Goal: Task Accomplishment & Management: Complete application form

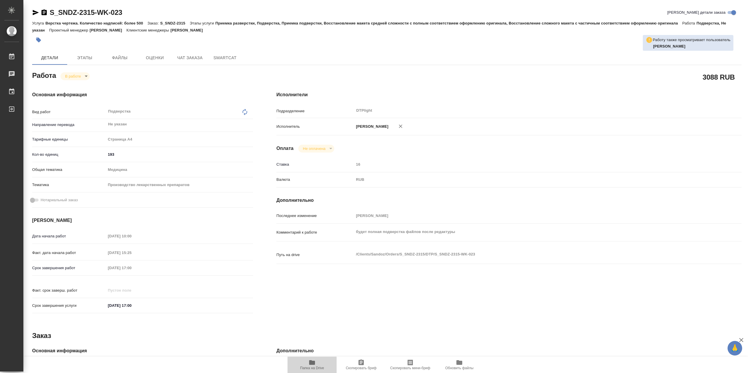
click at [315, 364] on icon "button" at bounding box center [312, 363] width 6 height 5
click at [313, 363] on icon "button" at bounding box center [312, 363] width 6 height 5
click at [303, 363] on span "Папка на Drive" at bounding box center [312, 364] width 42 height 11
click at [310, 363] on icon "button" at bounding box center [312, 363] width 6 height 5
click at [309, 364] on icon "button" at bounding box center [312, 363] width 6 height 5
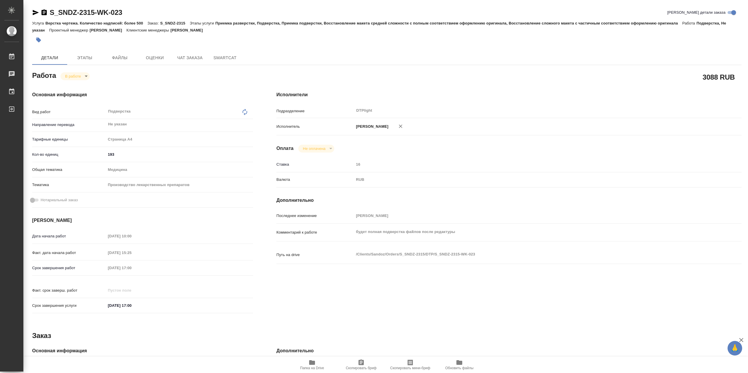
click at [317, 362] on span "Папка на Drive" at bounding box center [312, 364] width 42 height 11
click at [325, 364] on span "Папка на Drive" at bounding box center [312, 364] width 42 height 11
click at [315, 368] on span "Папка на Drive" at bounding box center [312, 368] width 24 height 4
click at [314, 363] on icon "button" at bounding box center [312, 363] width 6 height 5
click at [310, 361] on icon "button" at bounding box center [312, 363] width 6 height 5
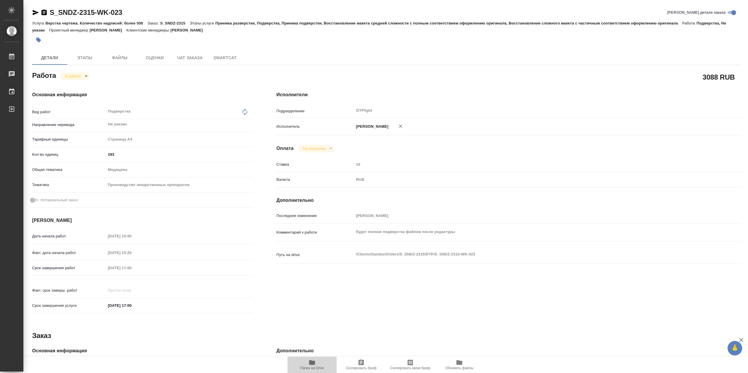
click at [314, 364] on icon "button" at bounding box center [312, 363] width 6 height 5
type textarea "x"
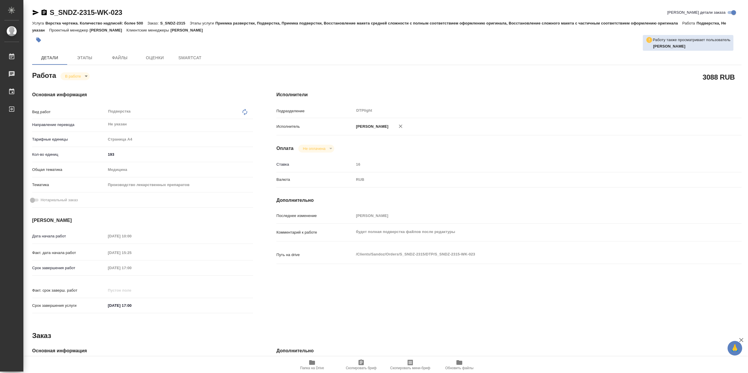
type textarea "x"
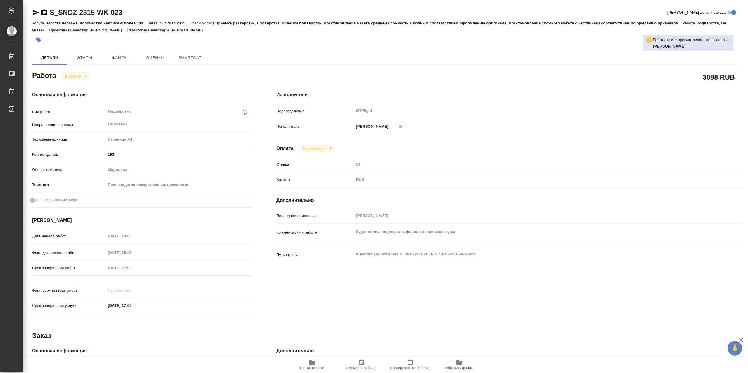
type textarea "x"
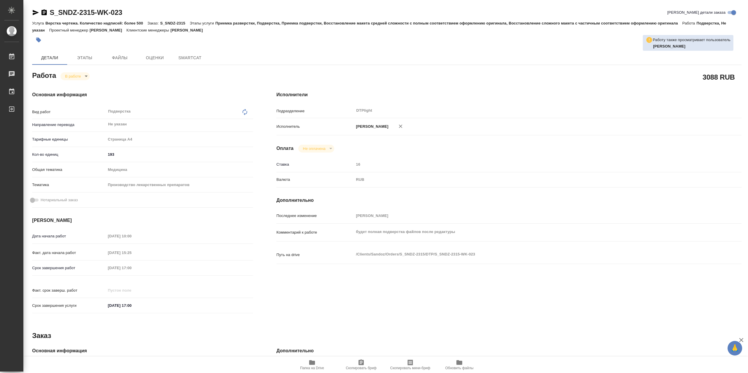
type textarea "x"
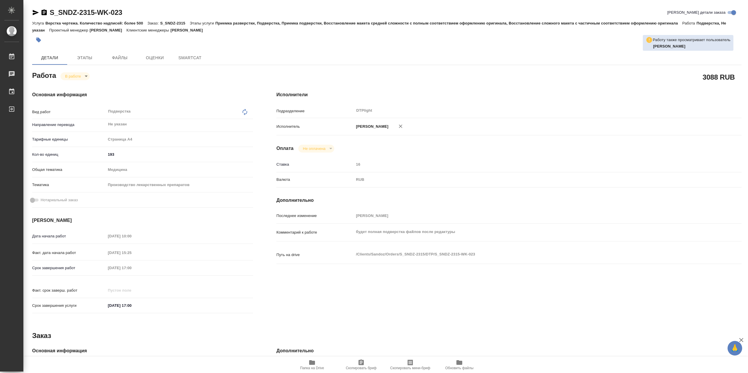
type textarea "x"
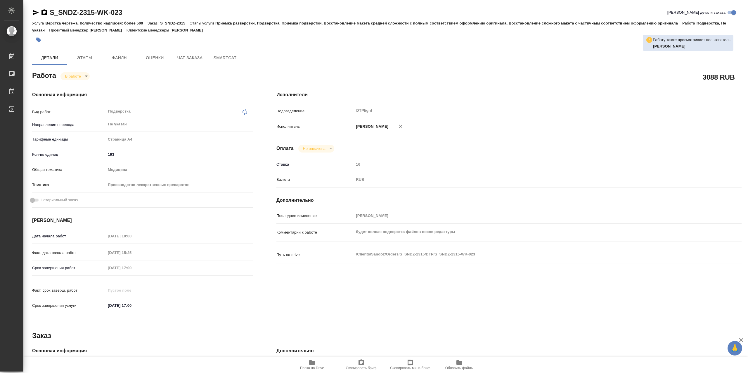
type textarea "x"
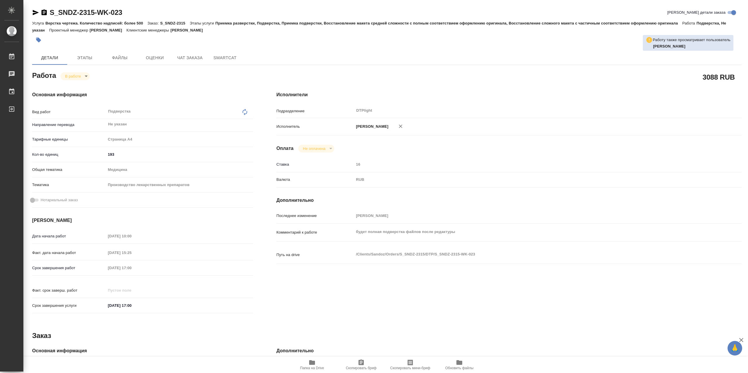
type textarea "x"
